Goal: Download file/media

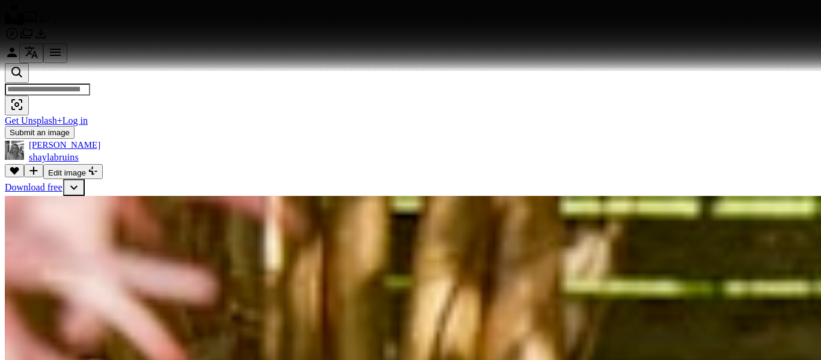
scroll to position [5769, 0]
